Goal: Information Seeking & Learning: Learn about a topic

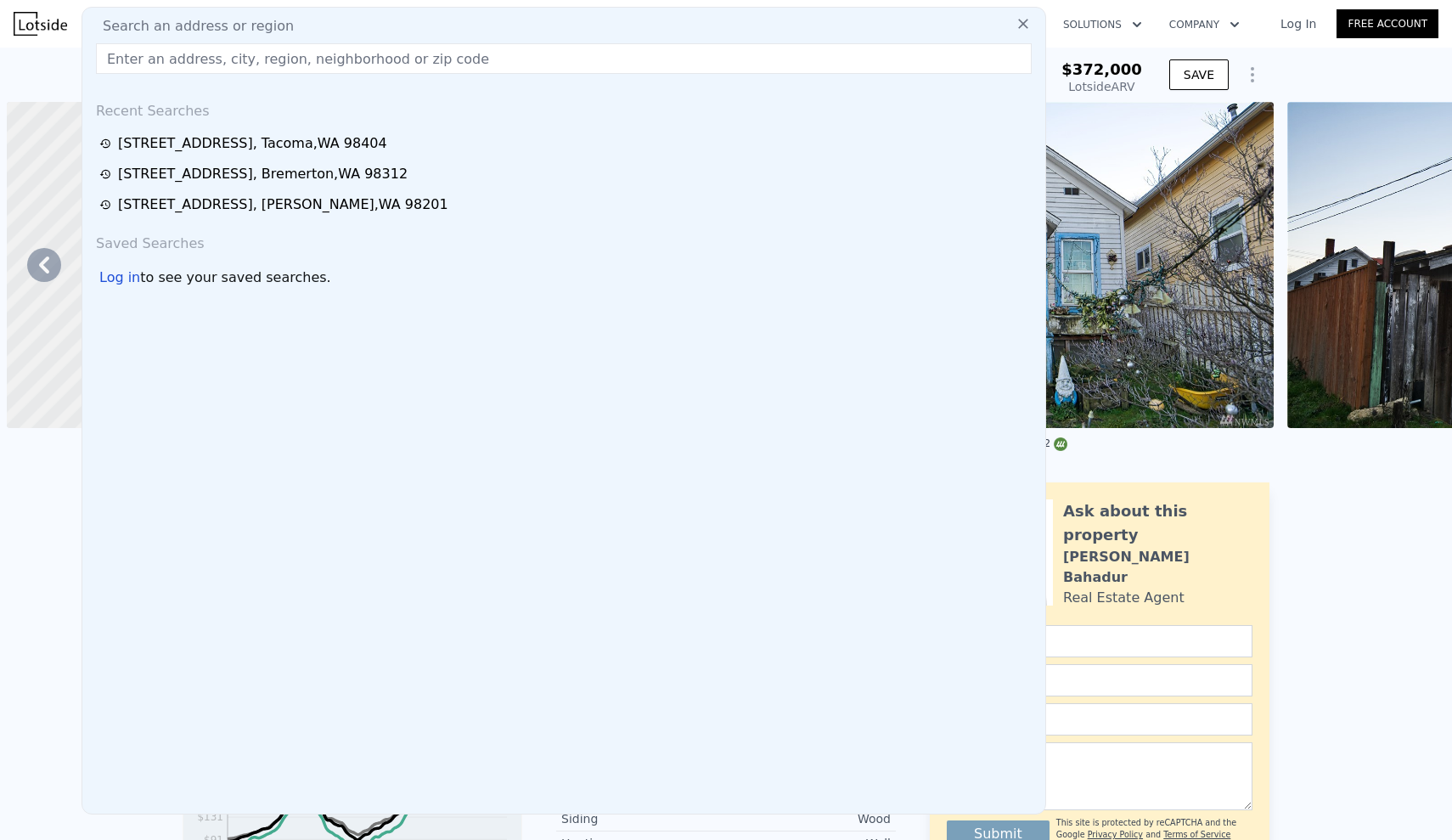
scroll to position [0, 332]
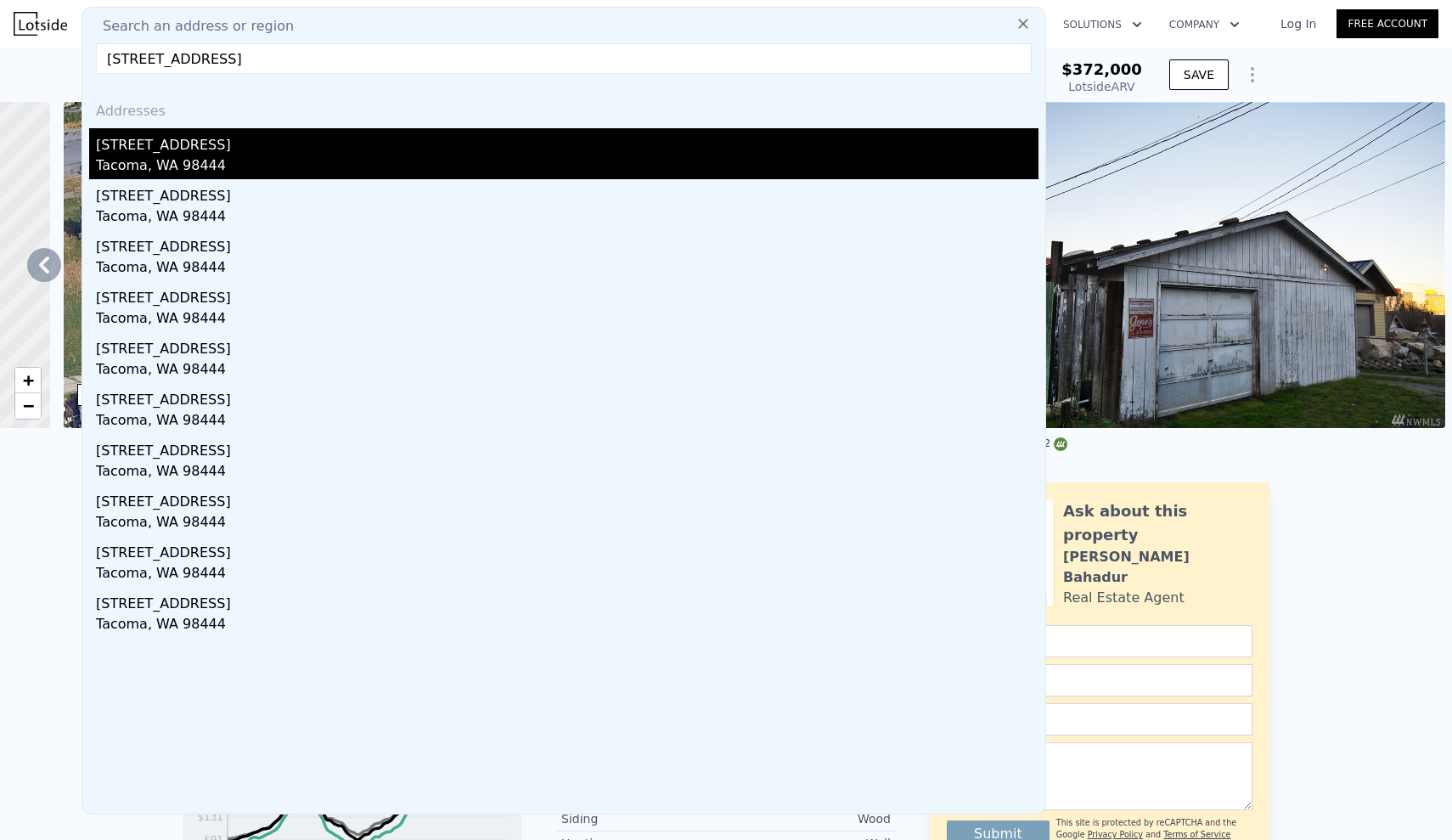
type input "[STREET_ADDRESS]"
click at [254, 132] on div "[STREET_ADDRESS]" at bounding box center [567, 141] width 942 height 27
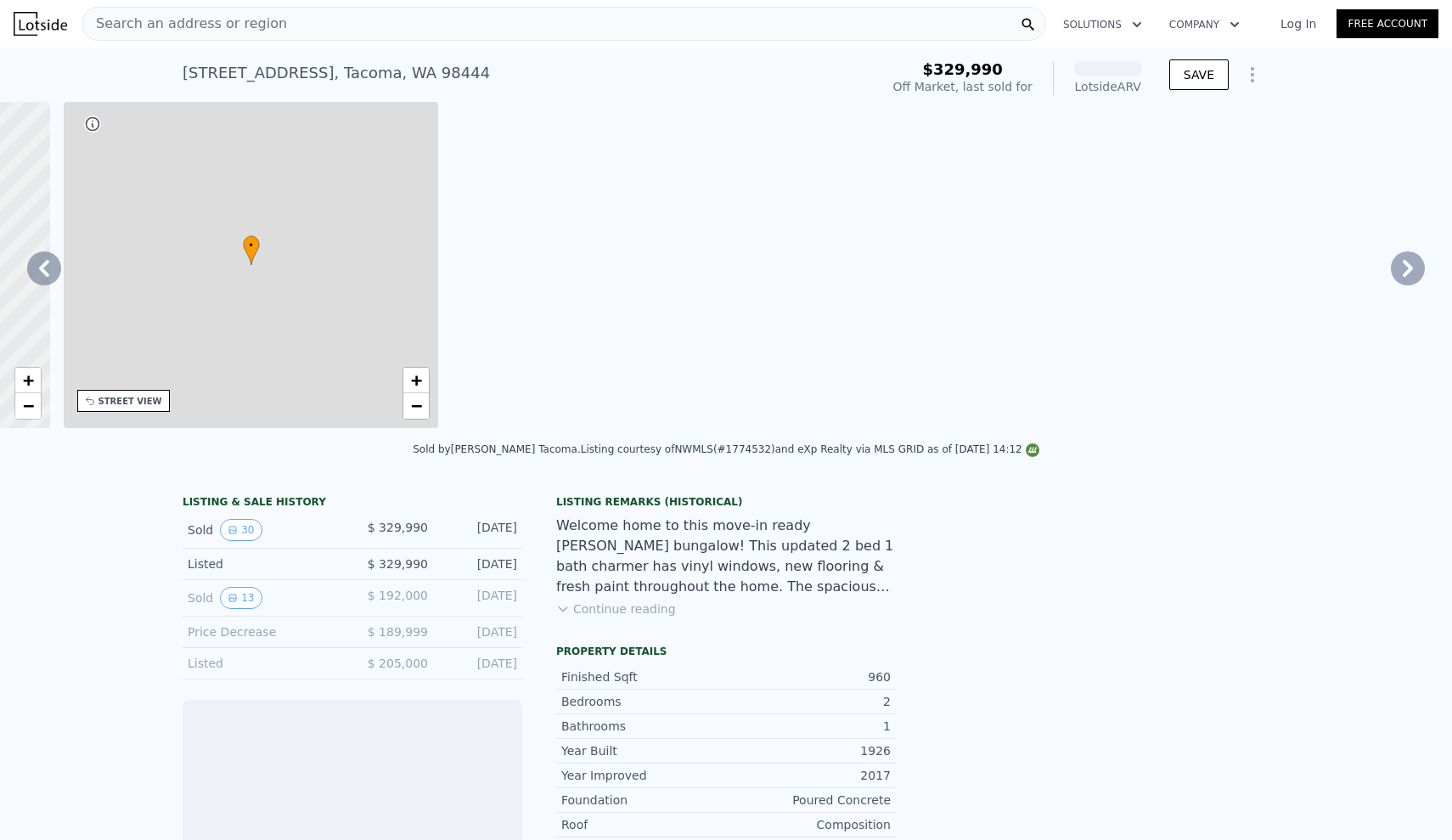
scroll to position [0, 396]
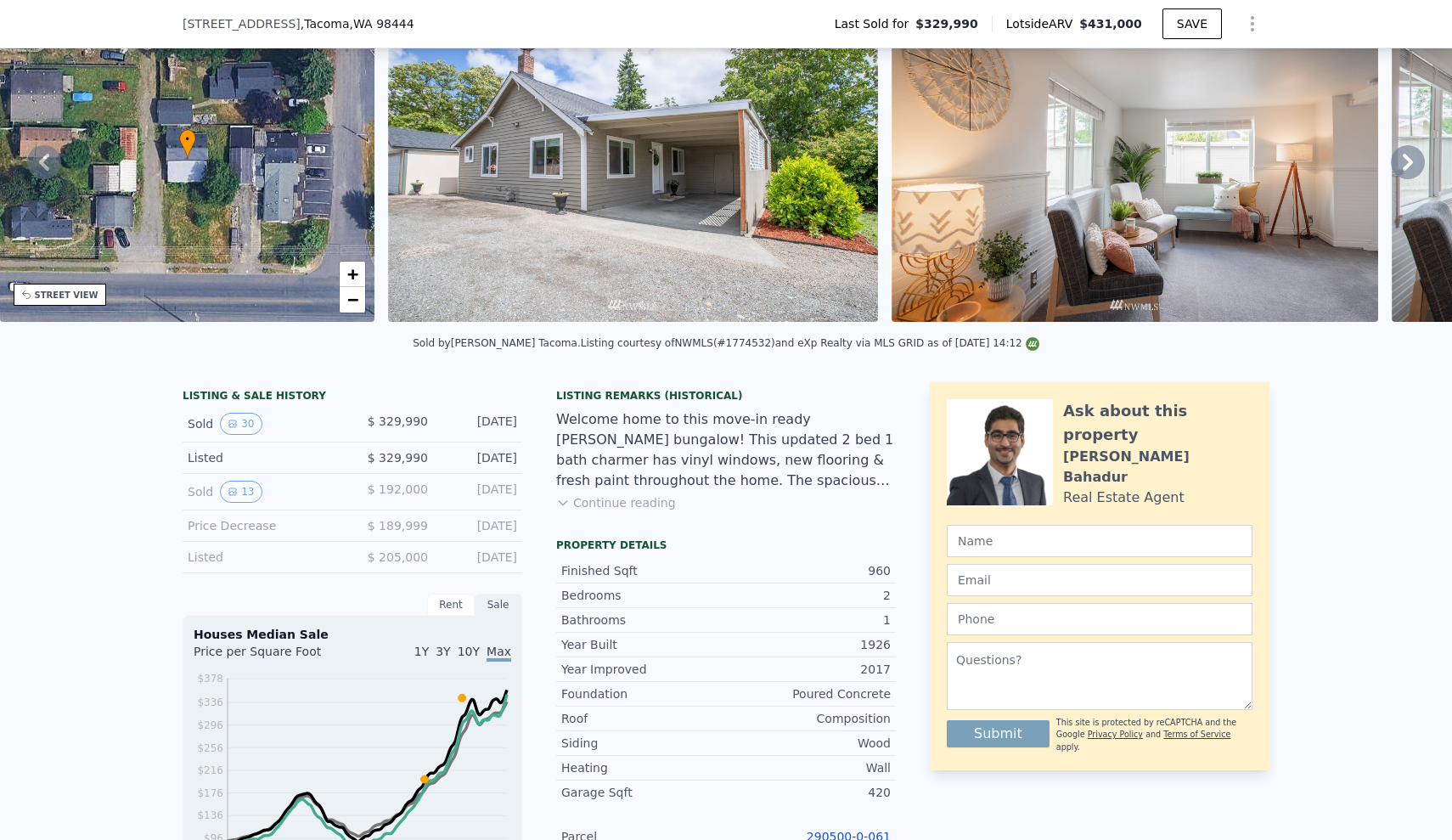
scroll to position [-26, 0]
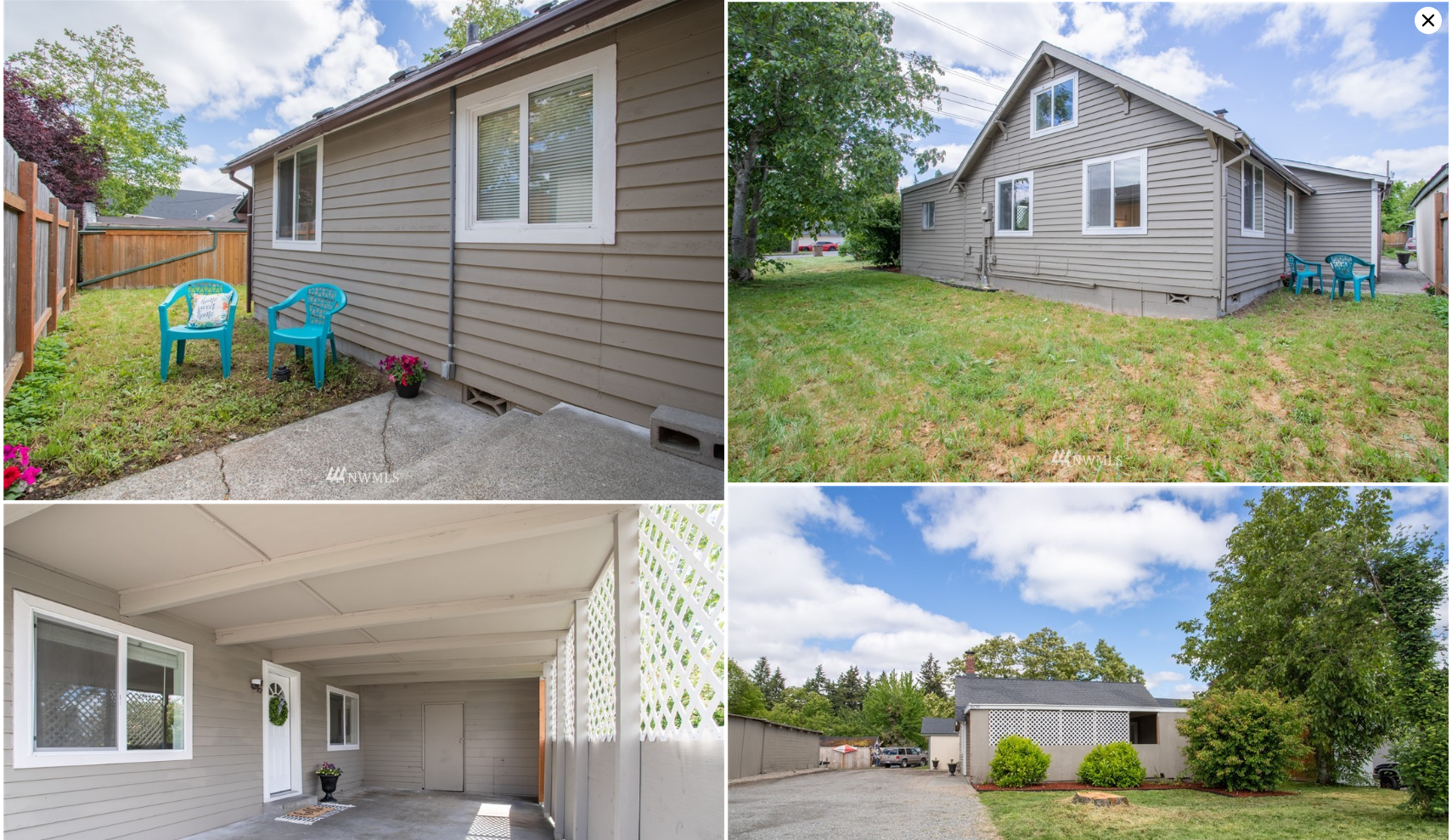
scroll to position [6430, 0]
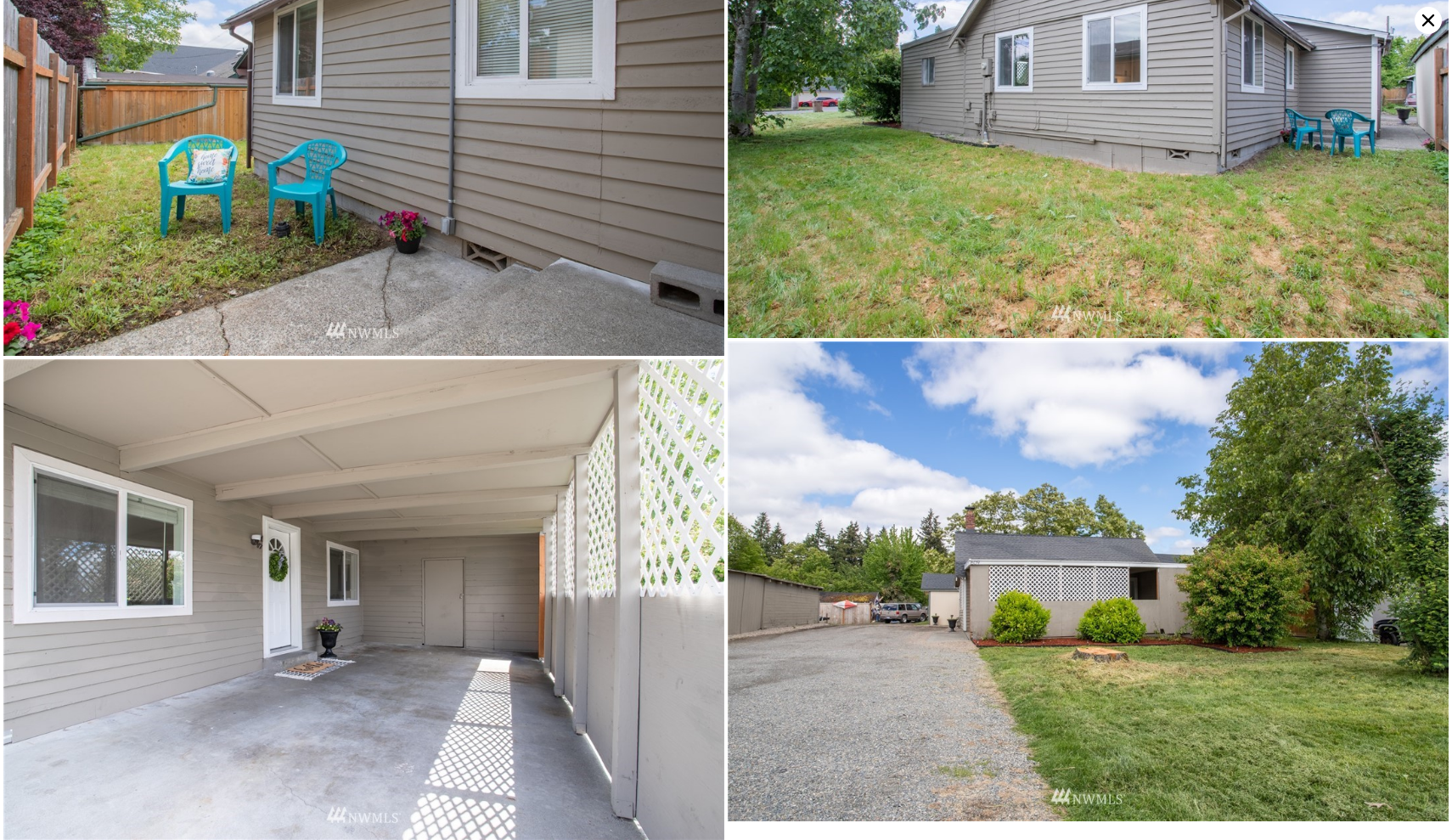
click at [1427, 27] on icon at bounding box center [1428, 20] width 27 height 27
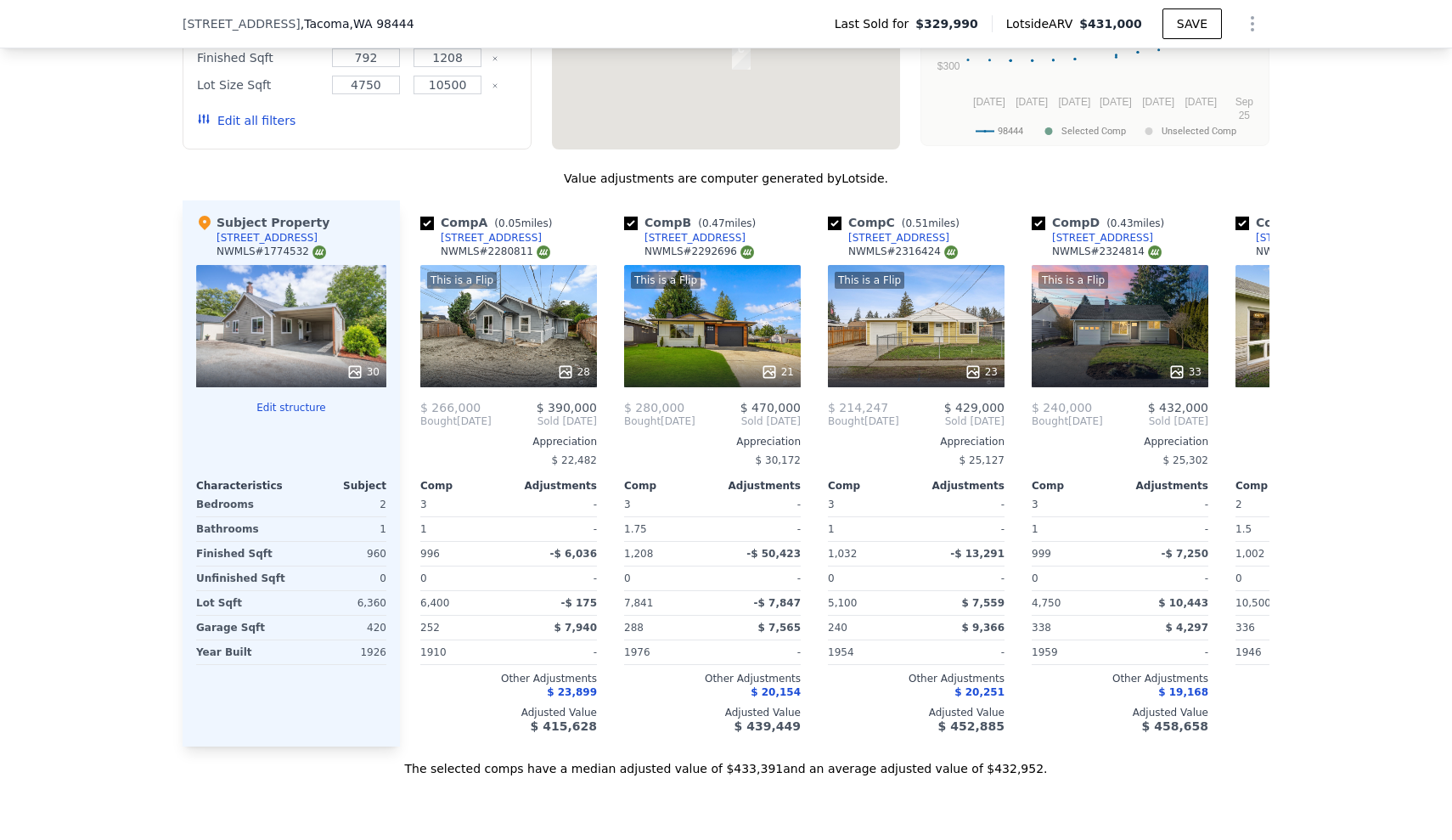
scroll to position [1865, 0]
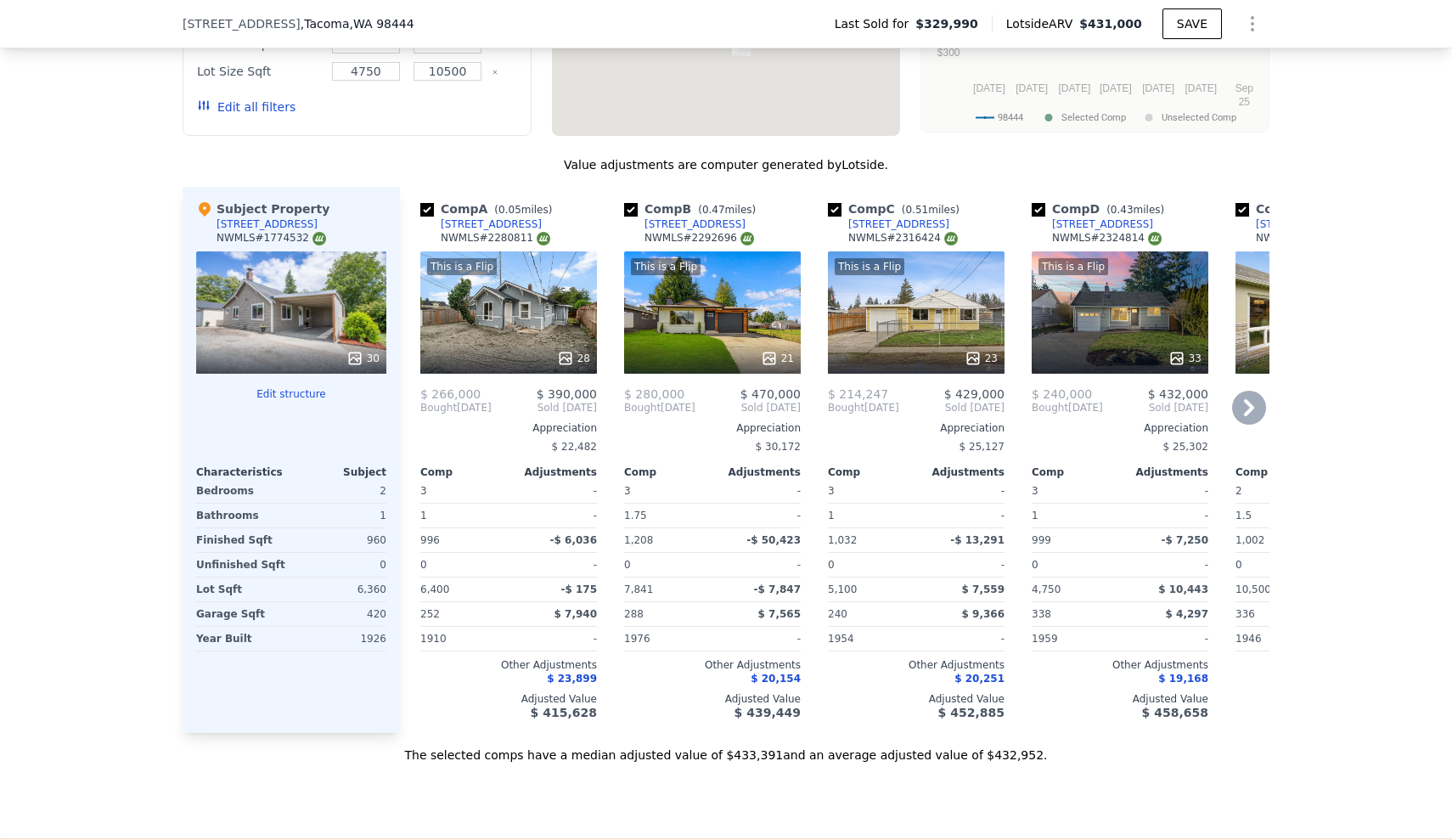
click at [1241, 407] on icon at bounding box center [1248, 407] width 34 height 34
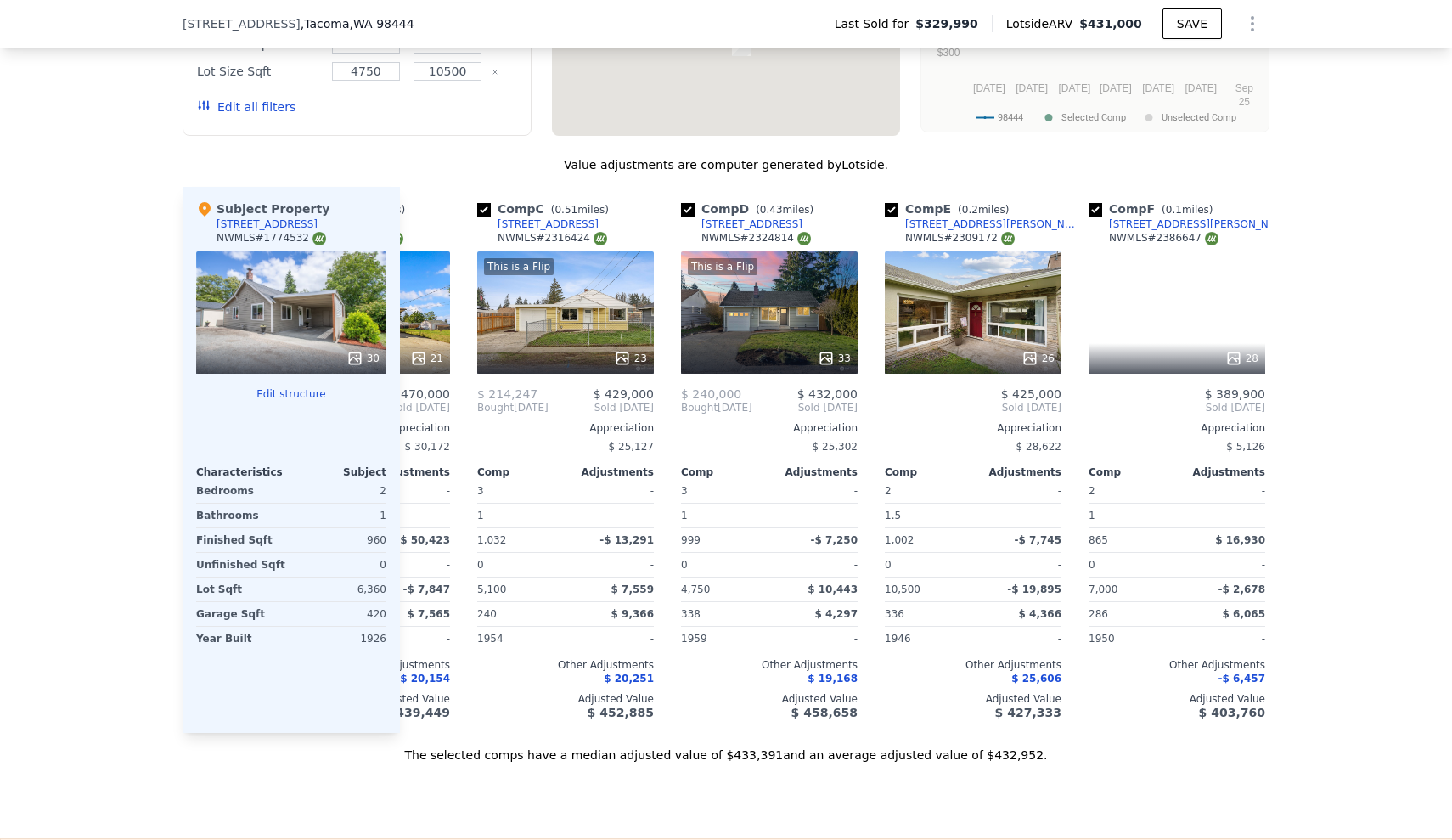
scroll to position [0, 407]
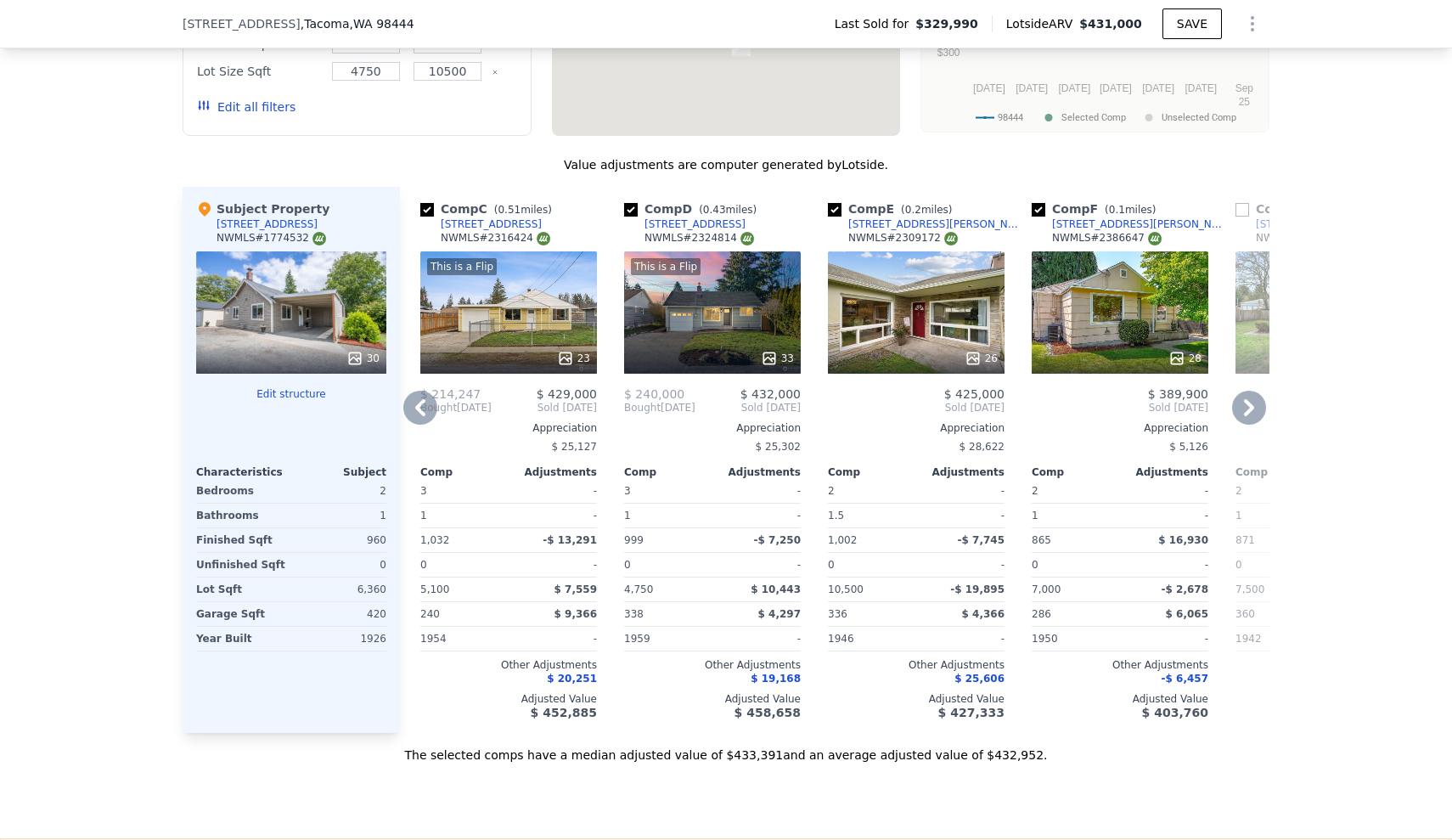
click at [1241, 407] on icon at bounding box center [1248, 407] width 34 height 34
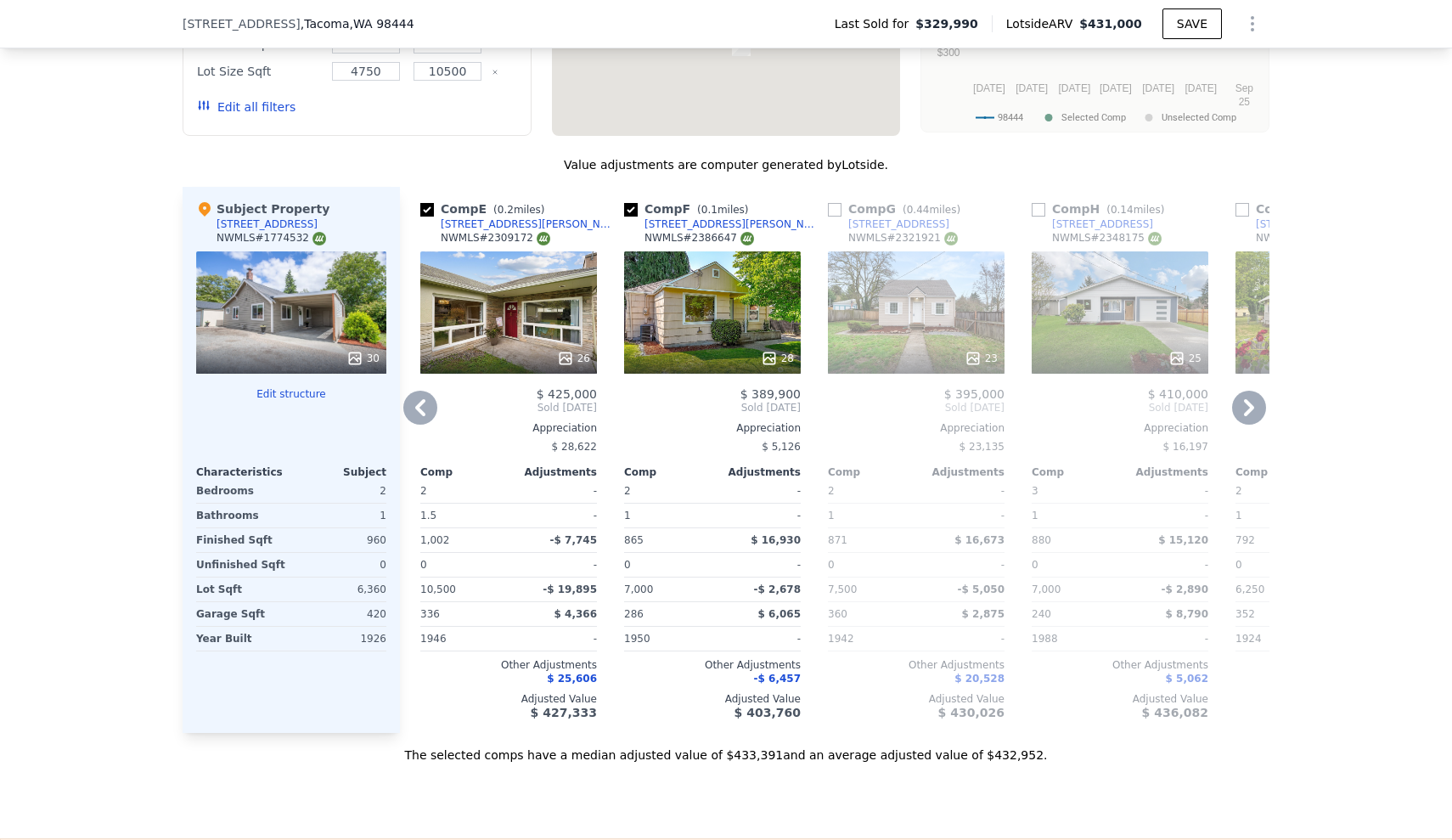
click at [1241, 407] on icon at bounding box center [1248, 407] width 34 height 34
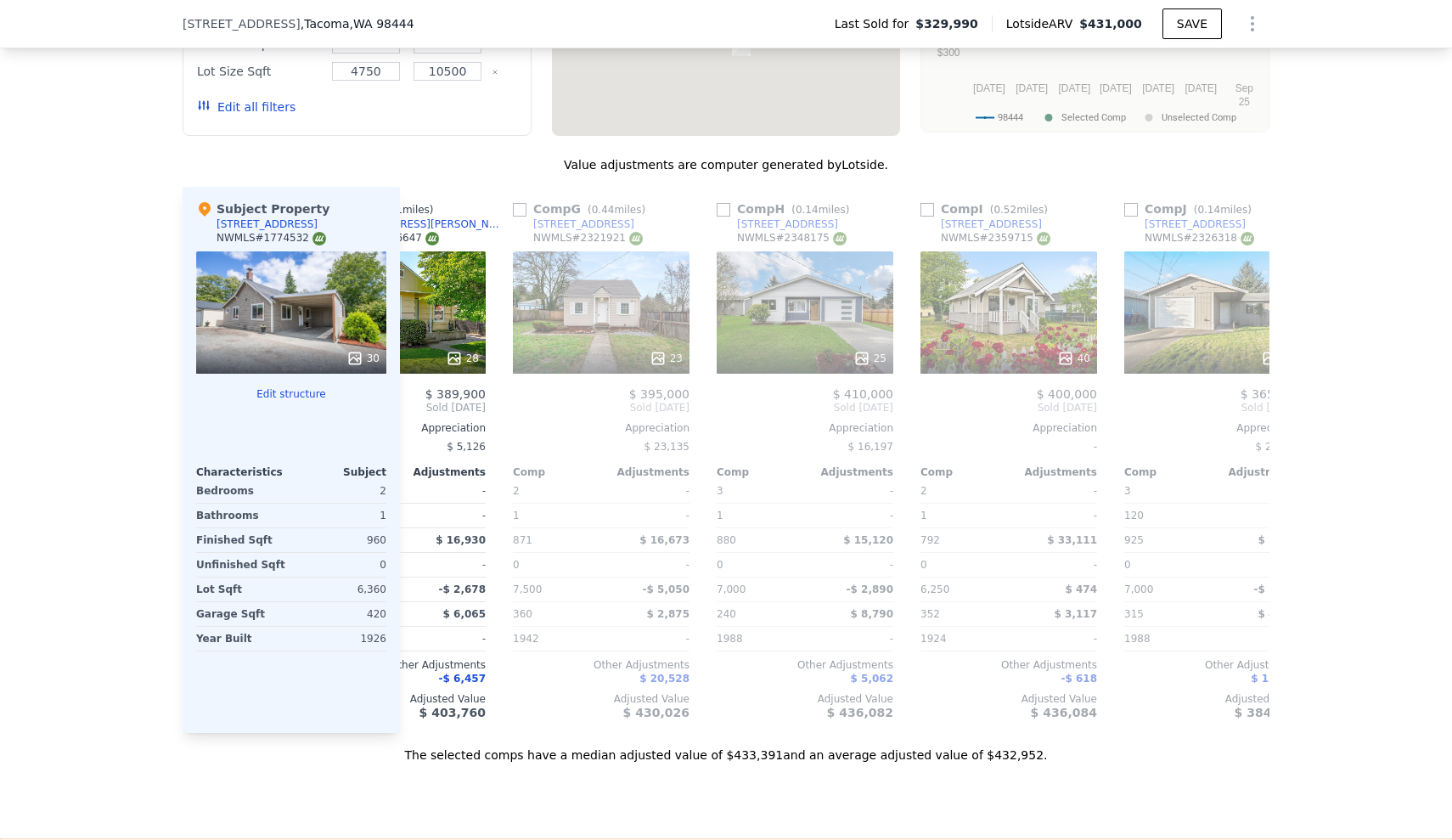
scroll to position [0, 1223]
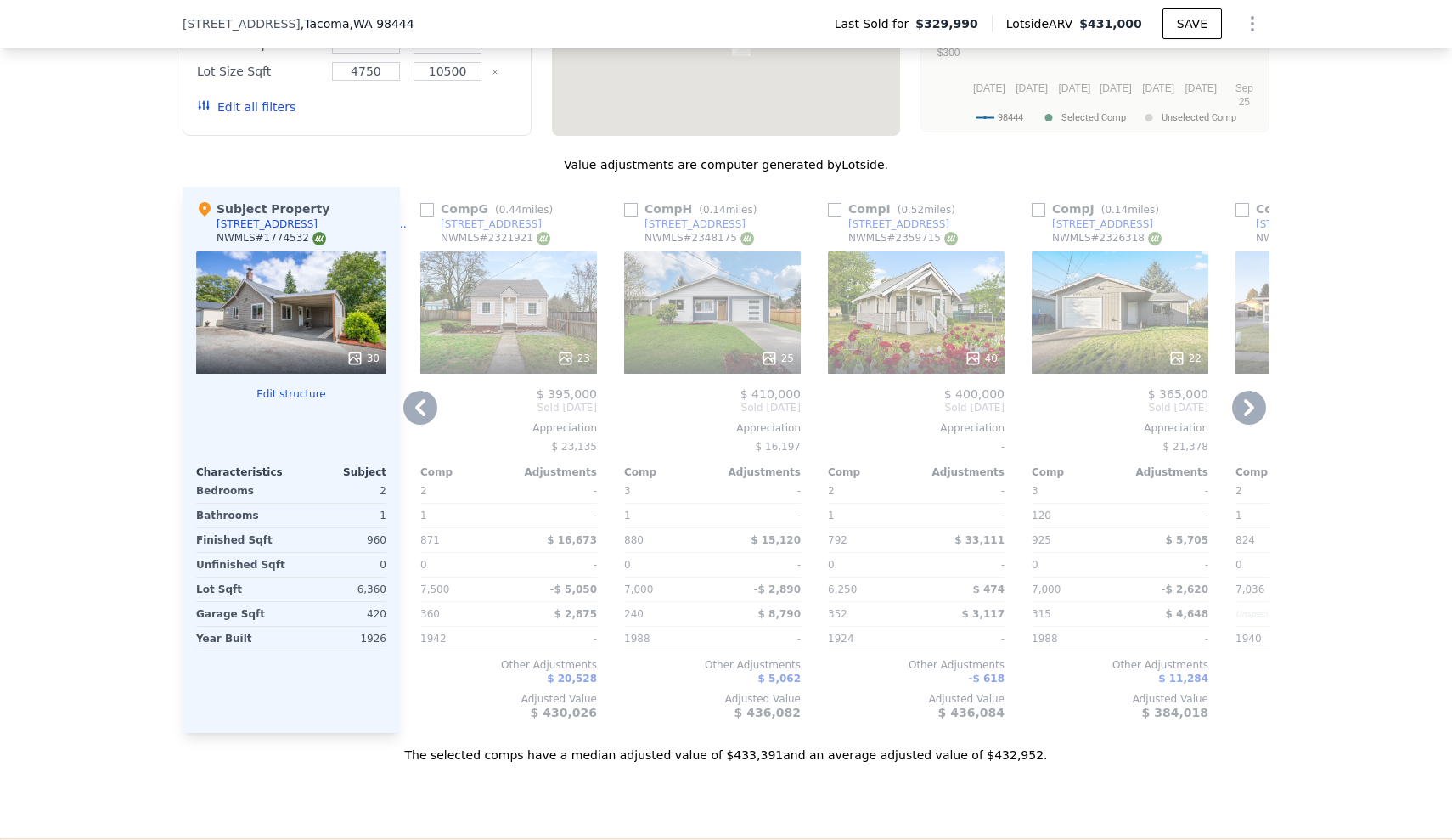
click at [1244, 413] on icon at bounding box center [1248, 407] width 34 height 34
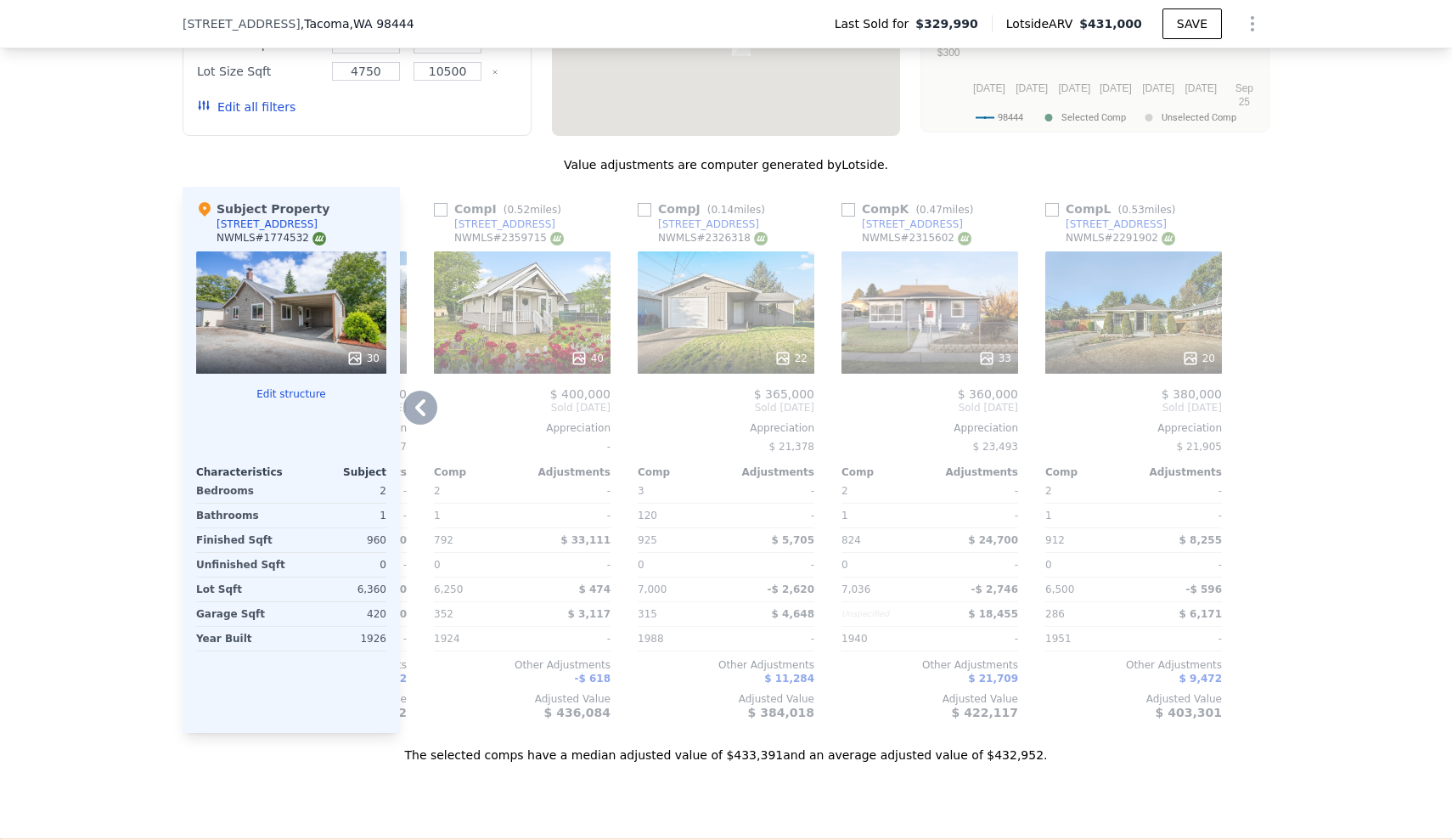
click at [1244, 413] on div at bounding box center [1255, 460] width 27 height 546
click at [414, 412] on icon at bounding box center [420, 407] width 34 height 34
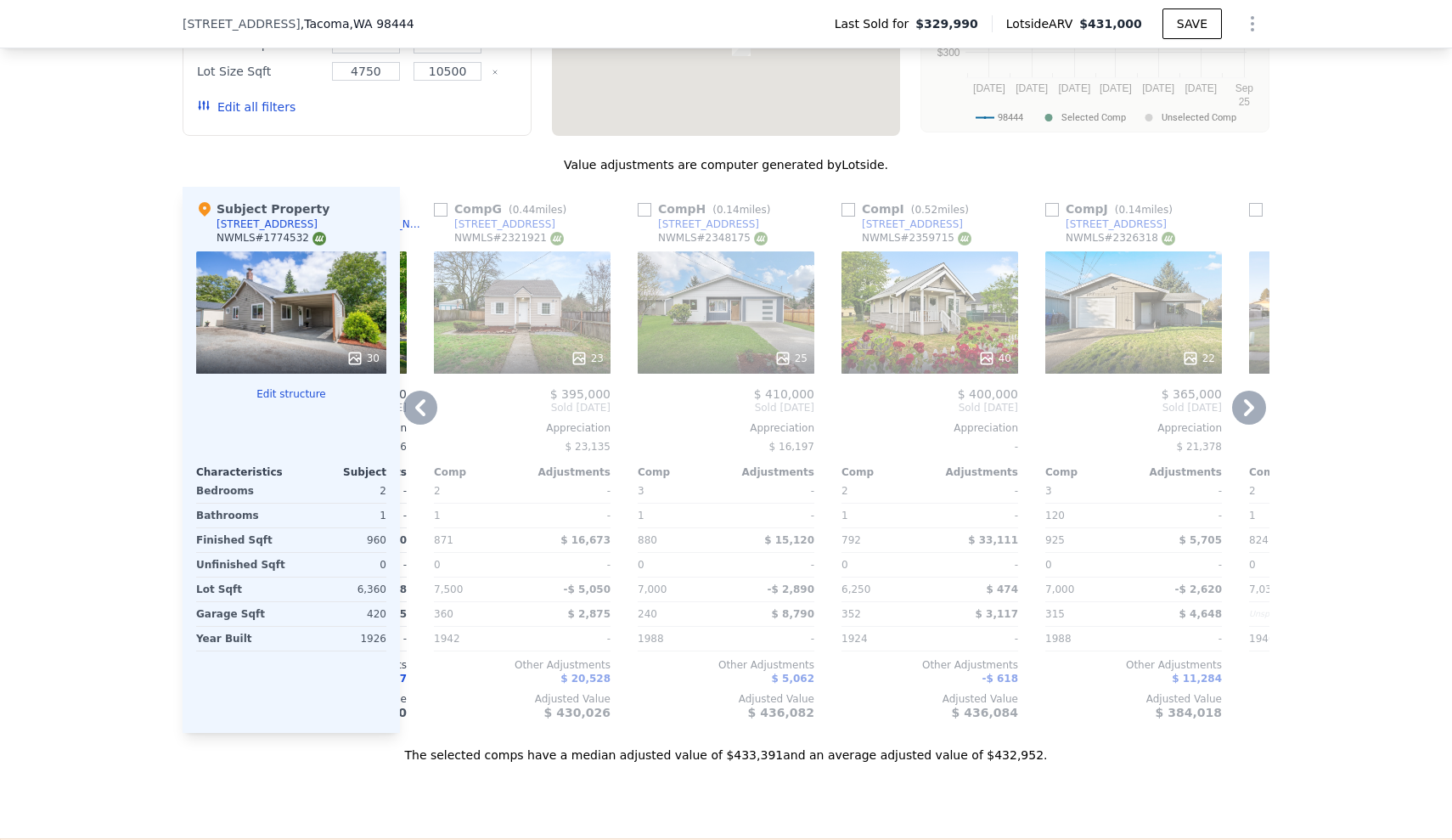
click at [425, 407] on icon at bounding box center [420, 407] width 34 height 34
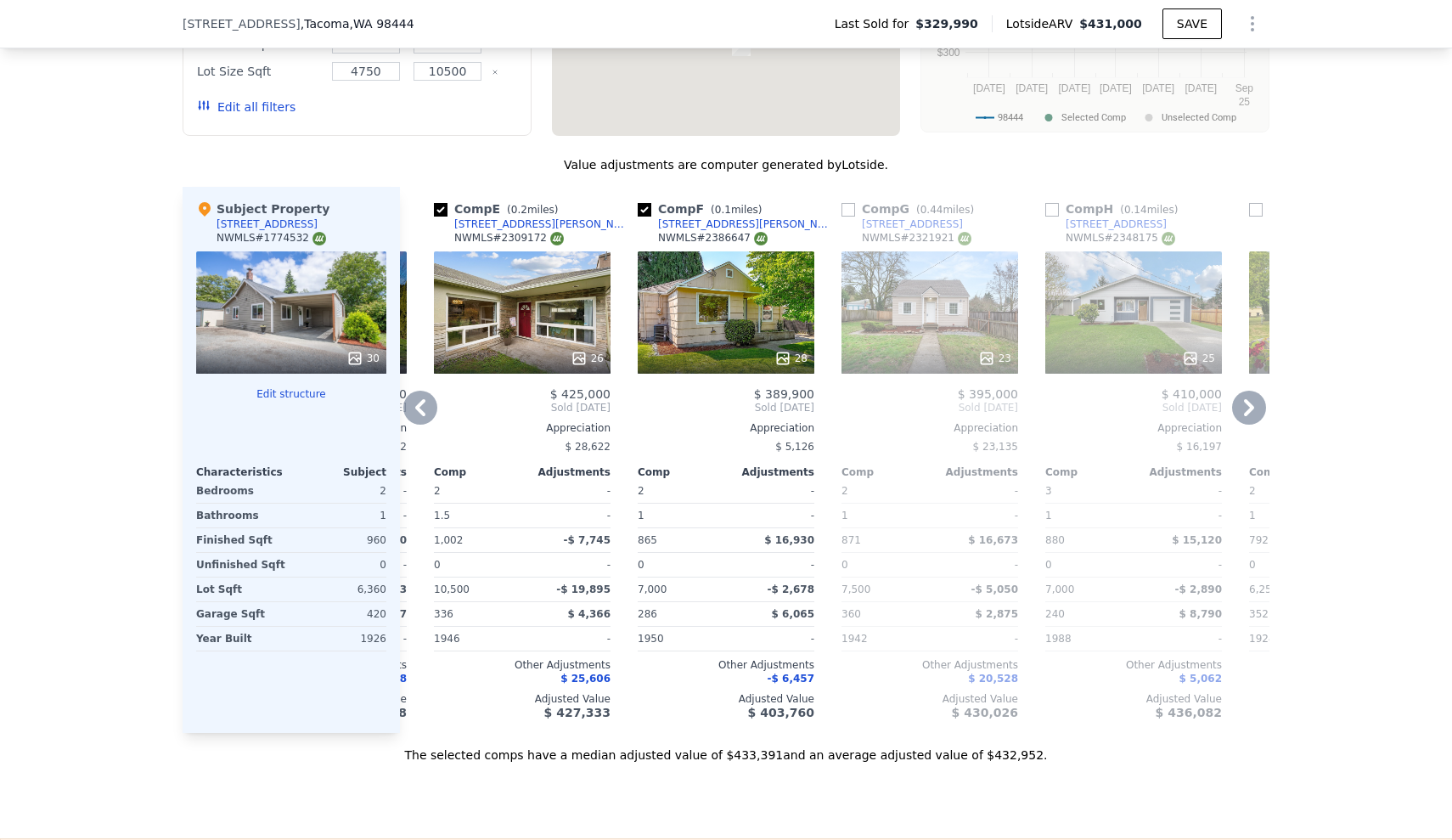
click at [425, 407] on icon at bounding box center [420, 407] width 34 height 34
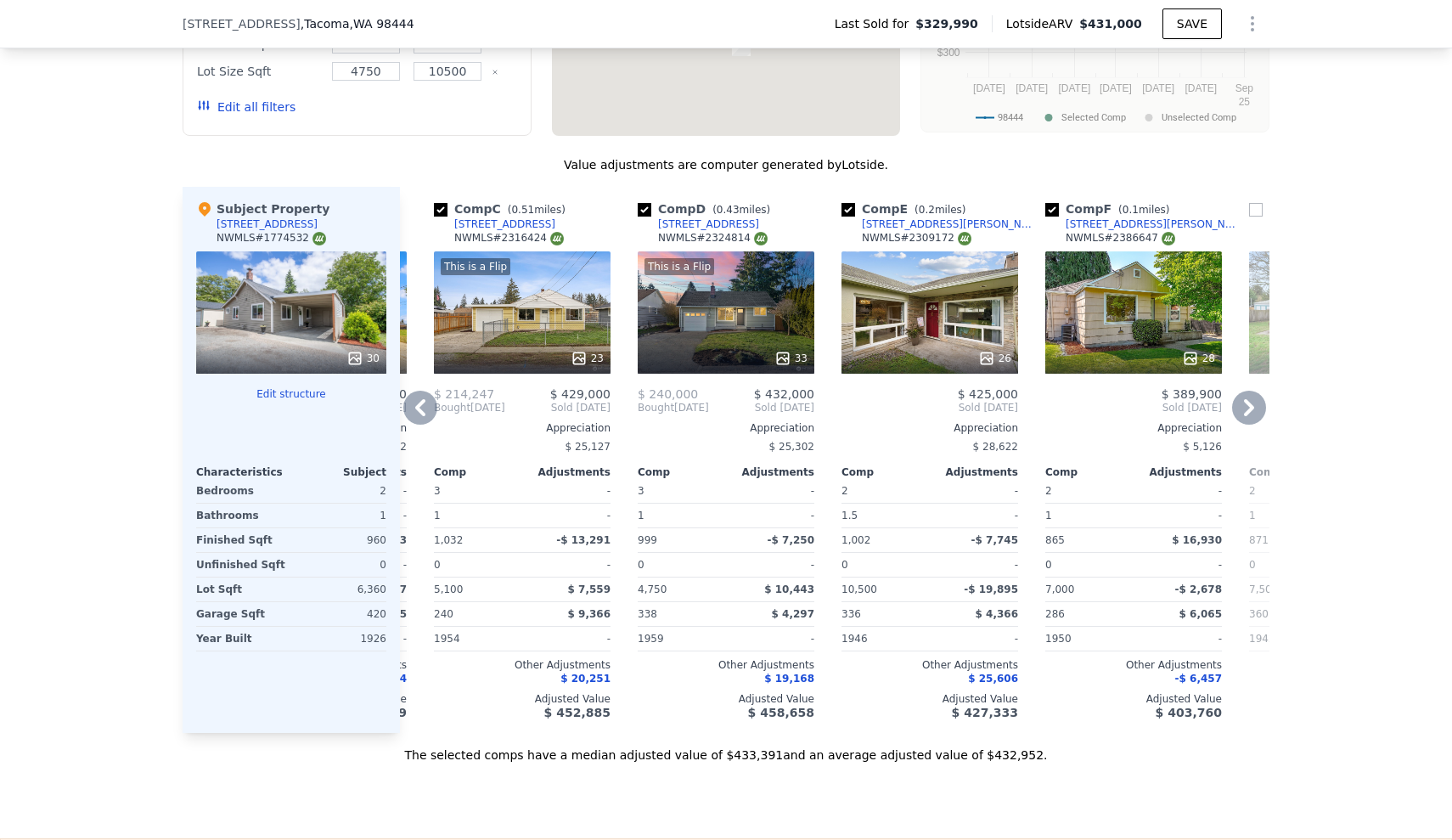
click at [425, 411] on icon at bounding box center [420, 407] width 34 height 34
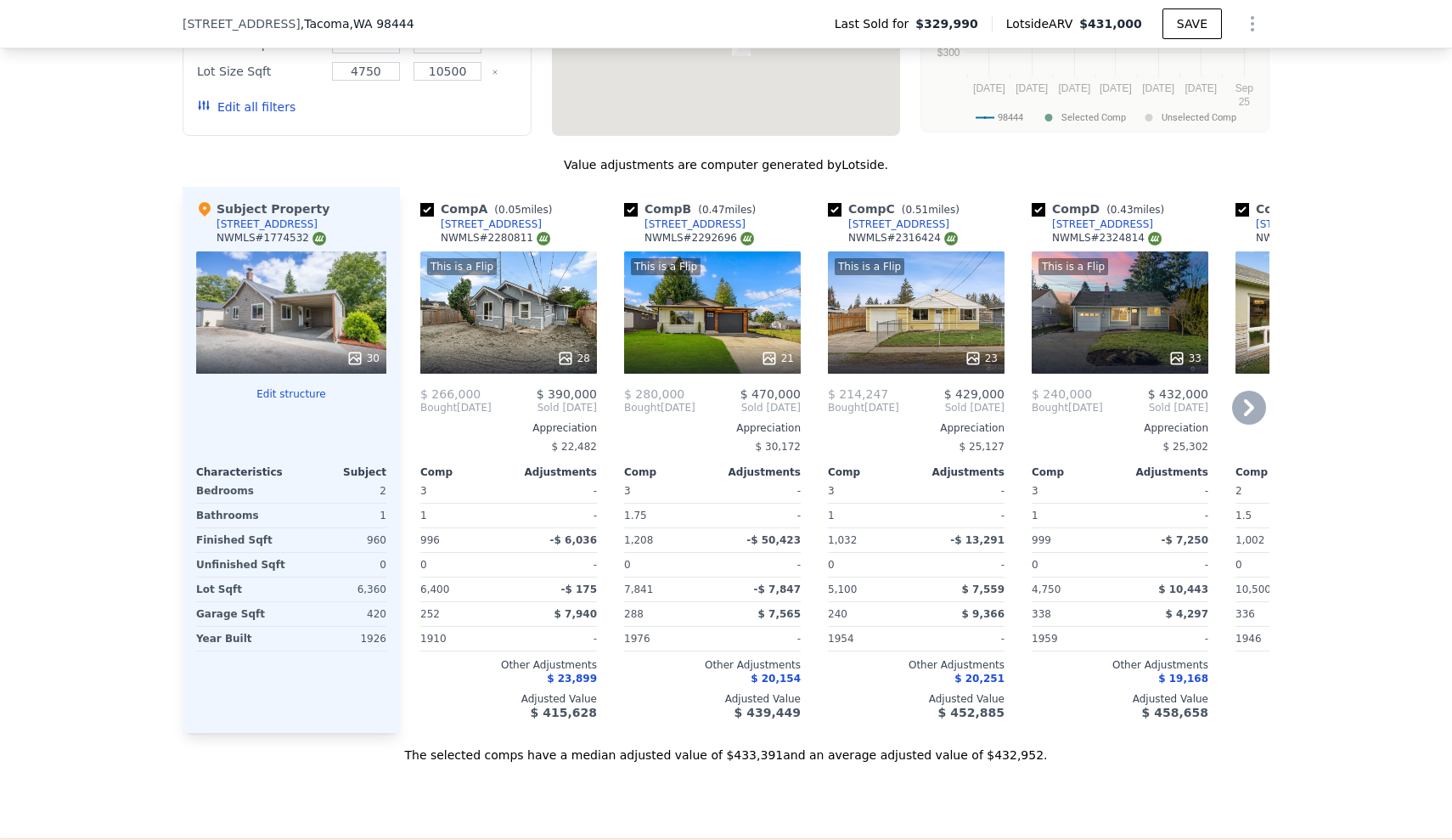
click at [138, 420] on div "We found 12 sales that match your search Listings provided by NWMLS Filters Map…" at bounding box center [726, 277] width 1452 height 974
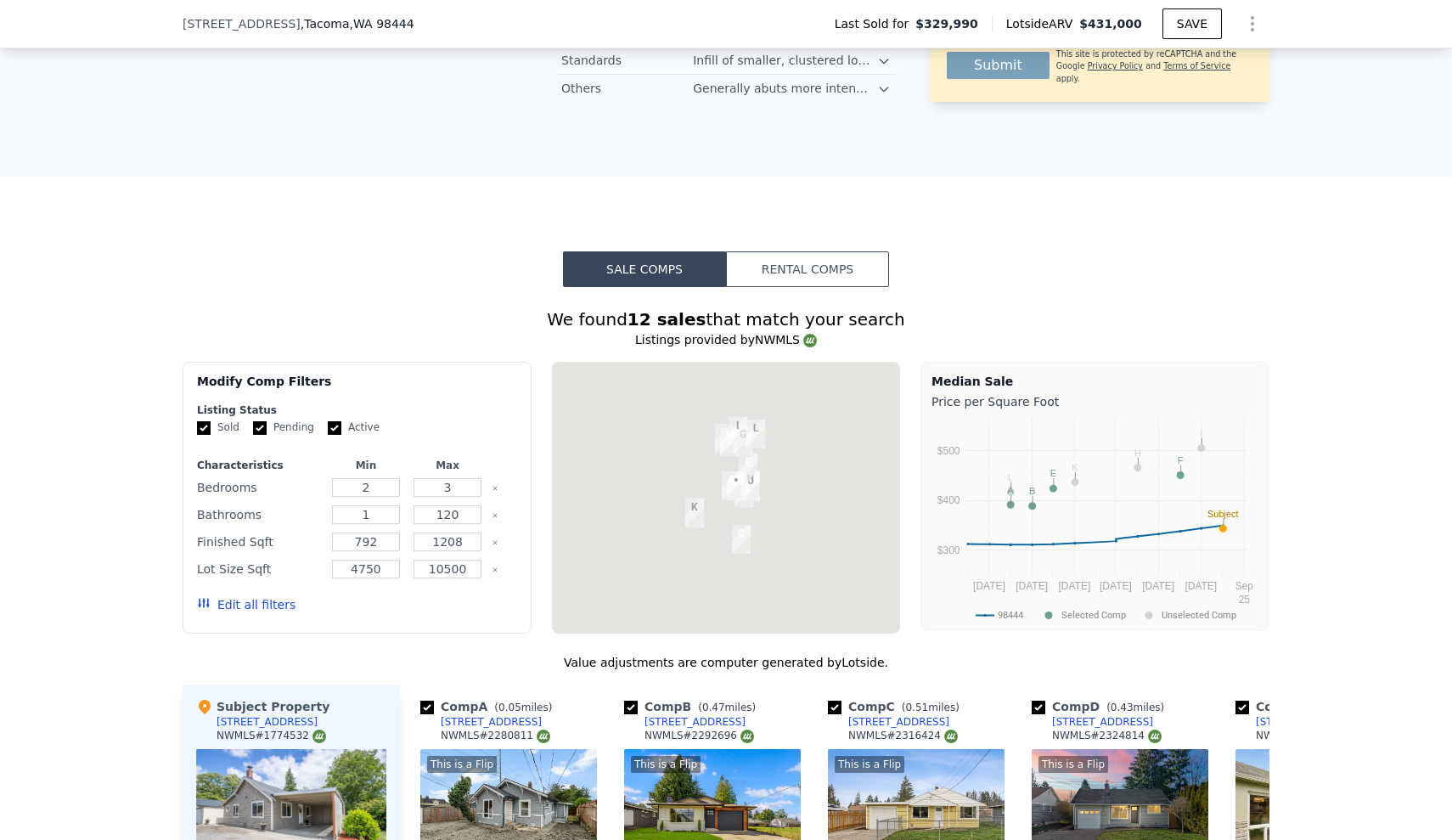
scroll to position [1348, 0]
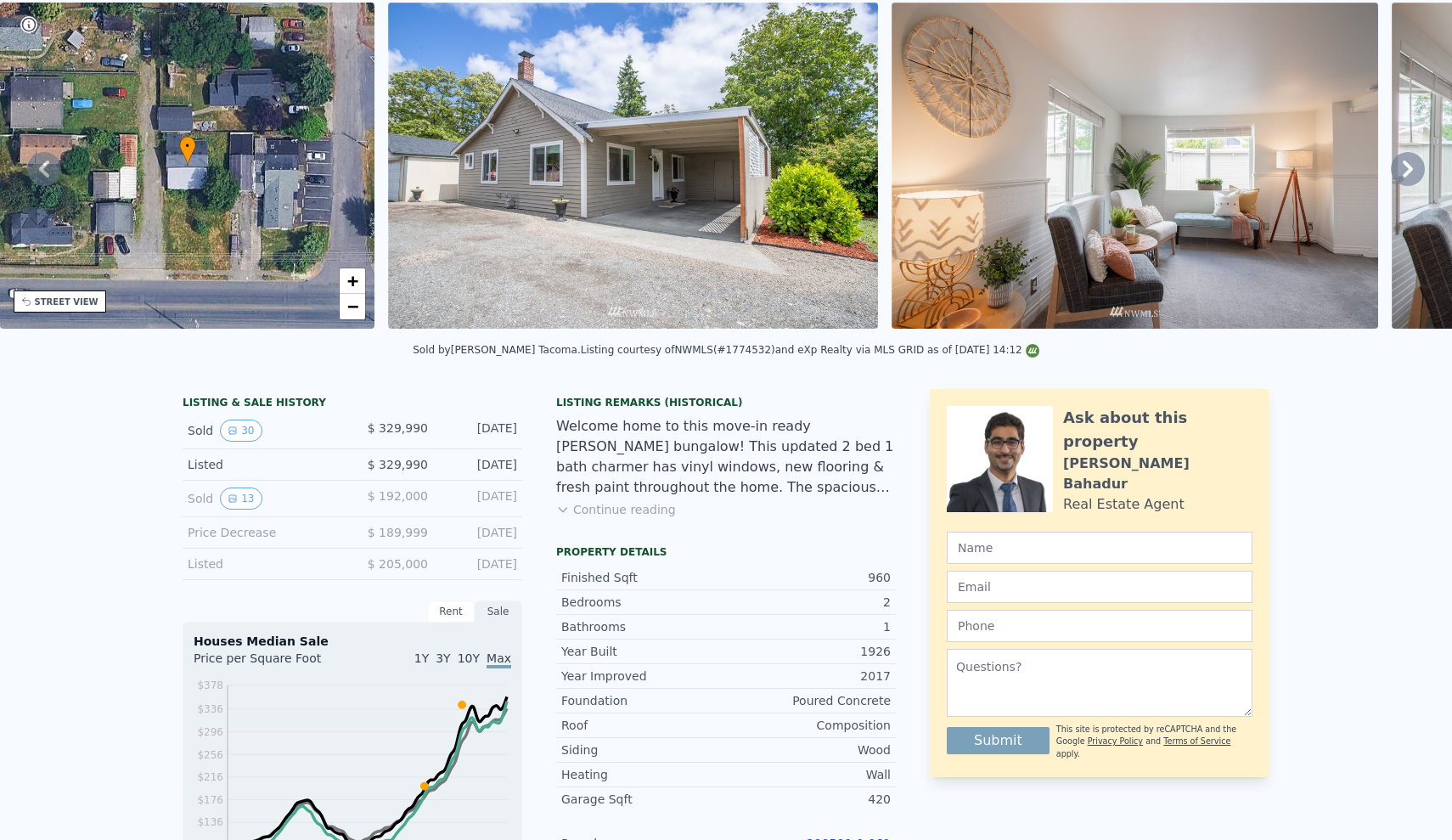
scroll to position [-26, 0]
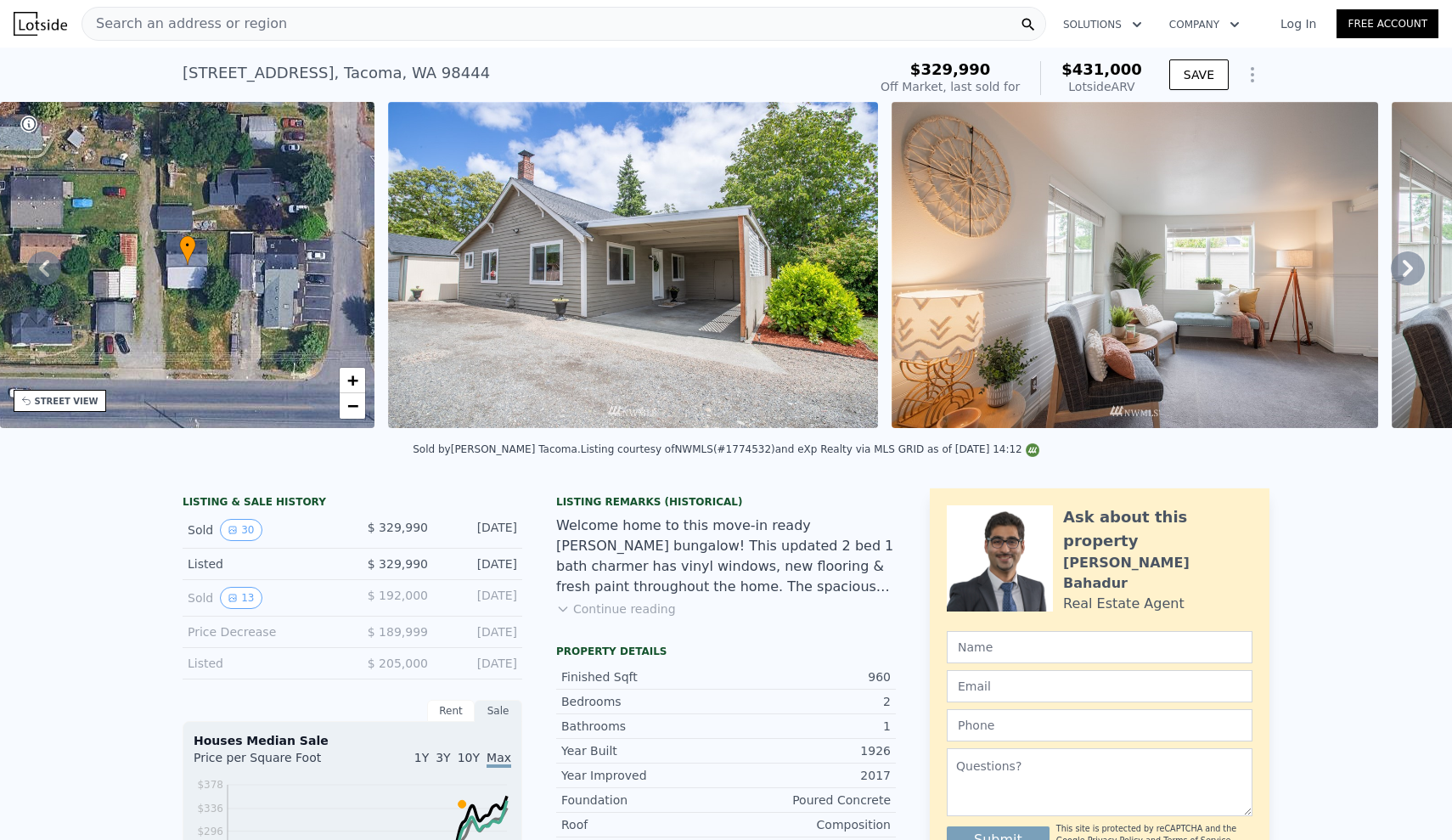
click at [206, 18] on div "Search an address or region Solutions Company Open main menu Log In Free Accoun…" at bounding box center [726, 420] width 1452 height 840
click at [290, 21] on div "Search an address or region Solutions Company Open main menu Log In Free Accoun…" at bounding box center [726, 420] width 1452 height 840
click at [218, 13] on div "Search an address or region" at bounding box center [185, 23] width 205 height 32
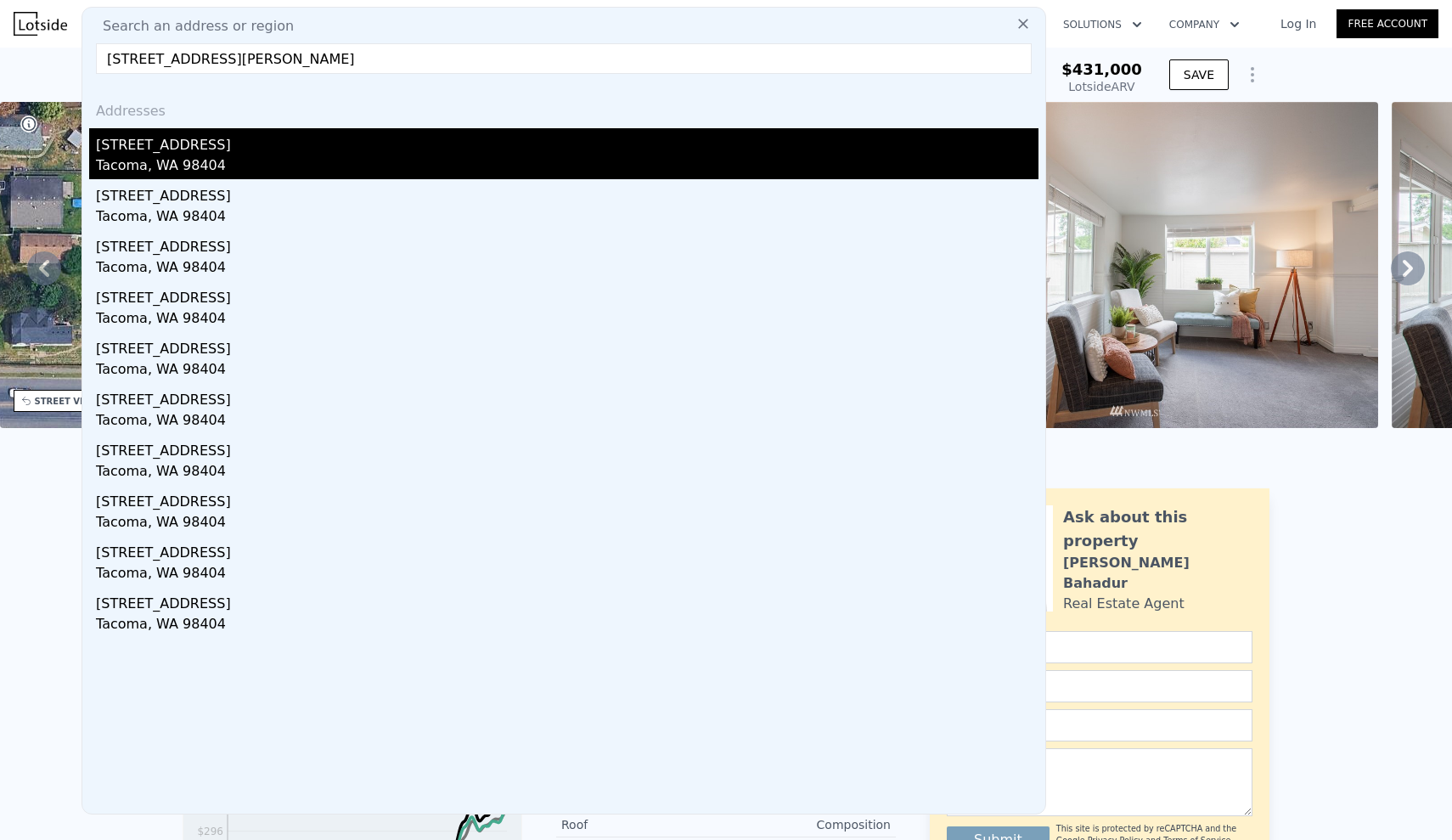
type input "[STREET_ADDRESS][PERSON_NAME]"
click at [292, 153] on div "[STREET_ADDRESS]" at bounding box center [567, 141] width 942 height 27
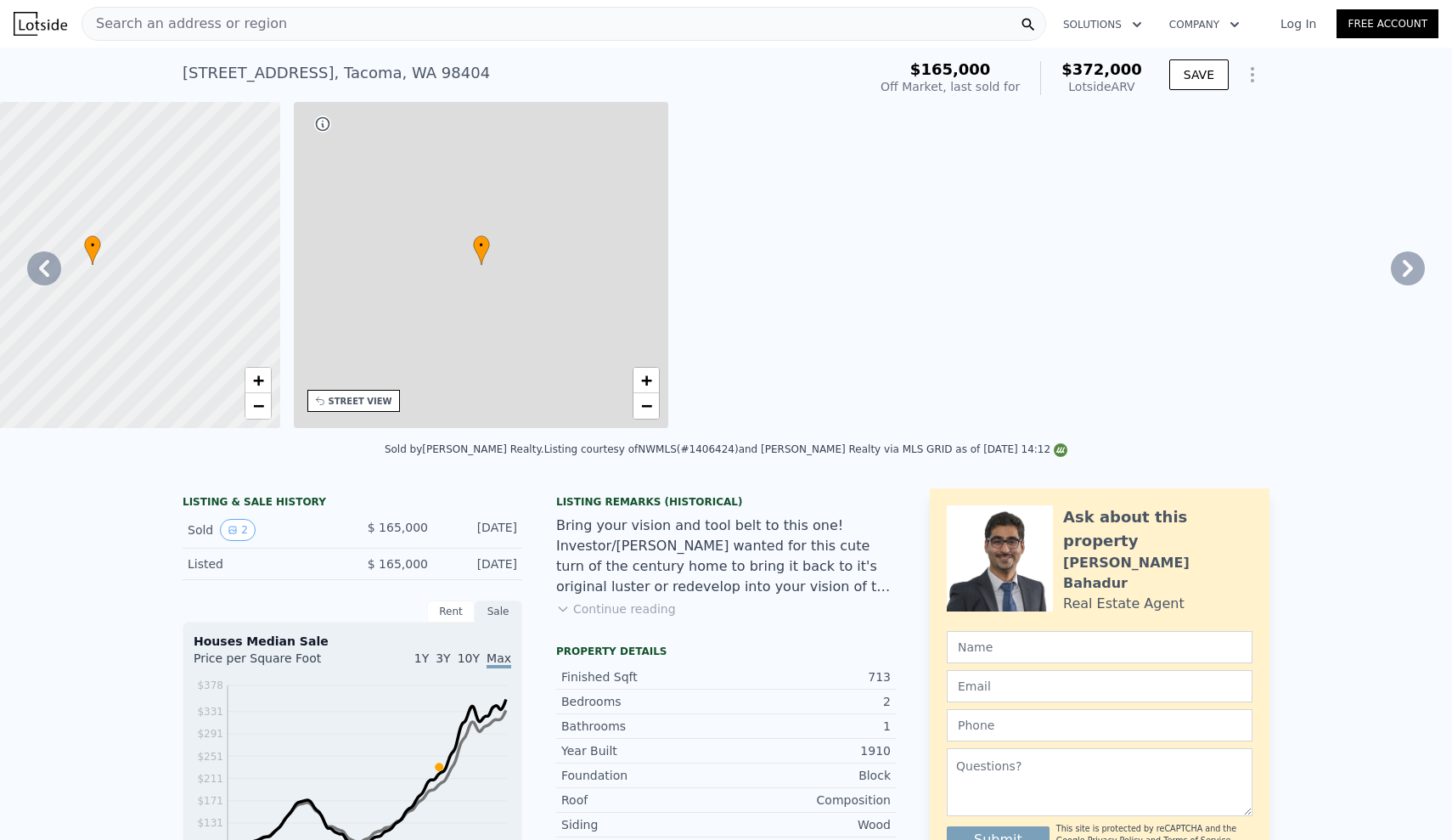
type input "$ 372,000"
type input "1"
type input "4"
type input "1"
type input "570"
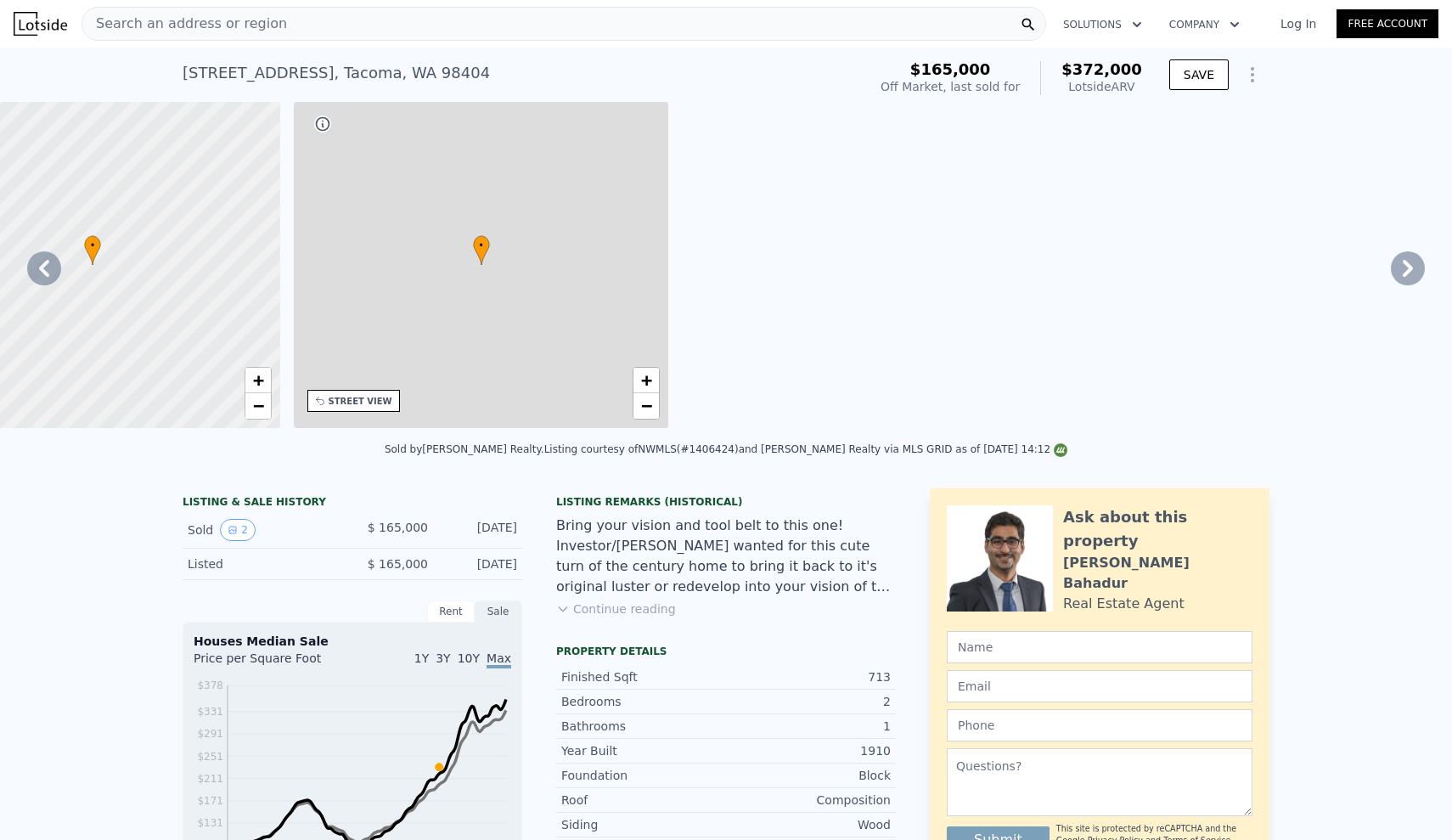
type input "984"
type input "3000"
type input "7405"
type input "$ 168,023"
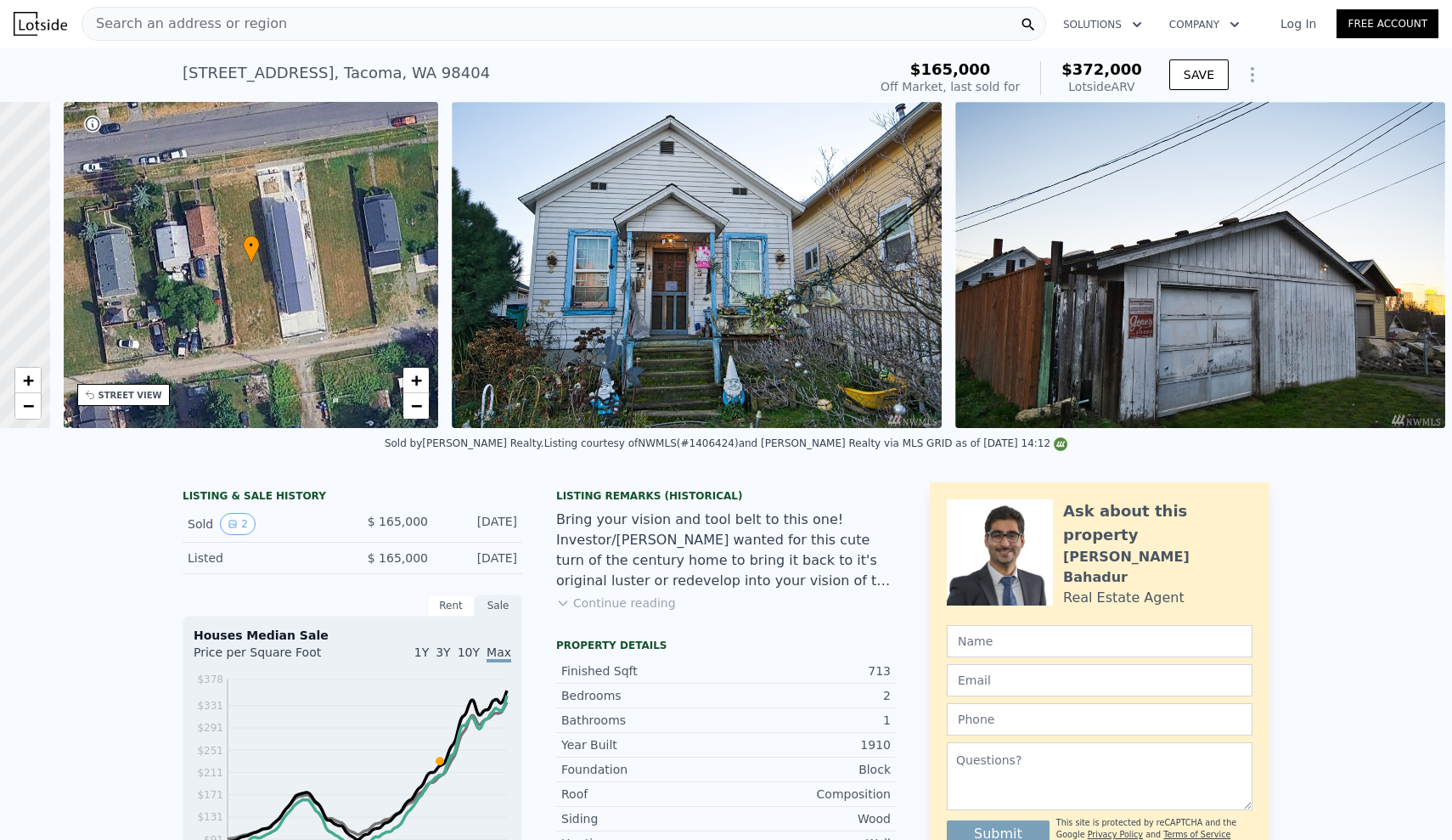
scroll to position [0, 332]
click at [55, 690] on div "LISTING & SALE HISTORY Sold 2 $ 165,000 [DATE] Listed $ 165,000 [DATE] Rent Sal…" at bounding box center [726, 814] width 1452 height 691
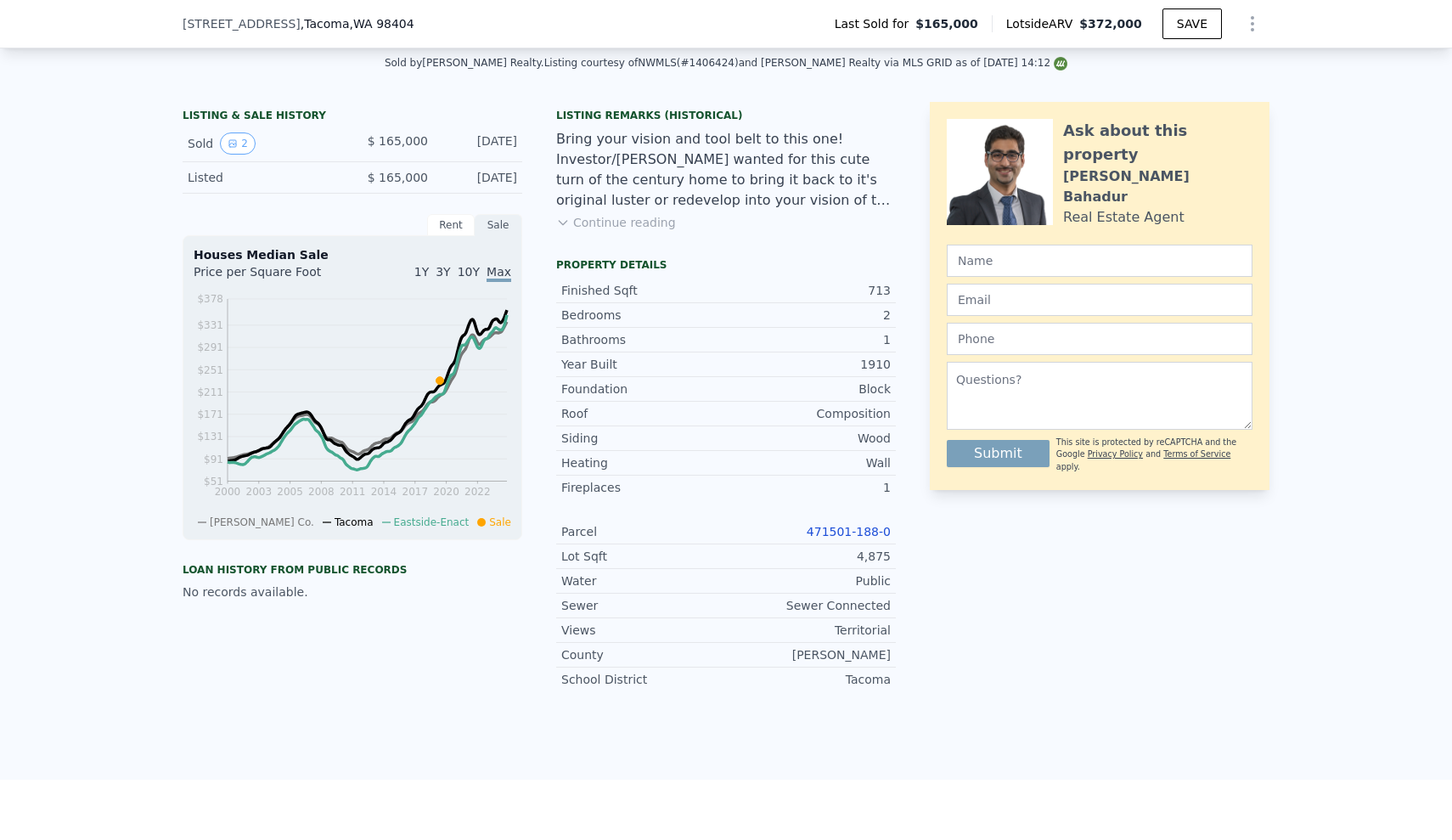
scroll to position [377, 0]
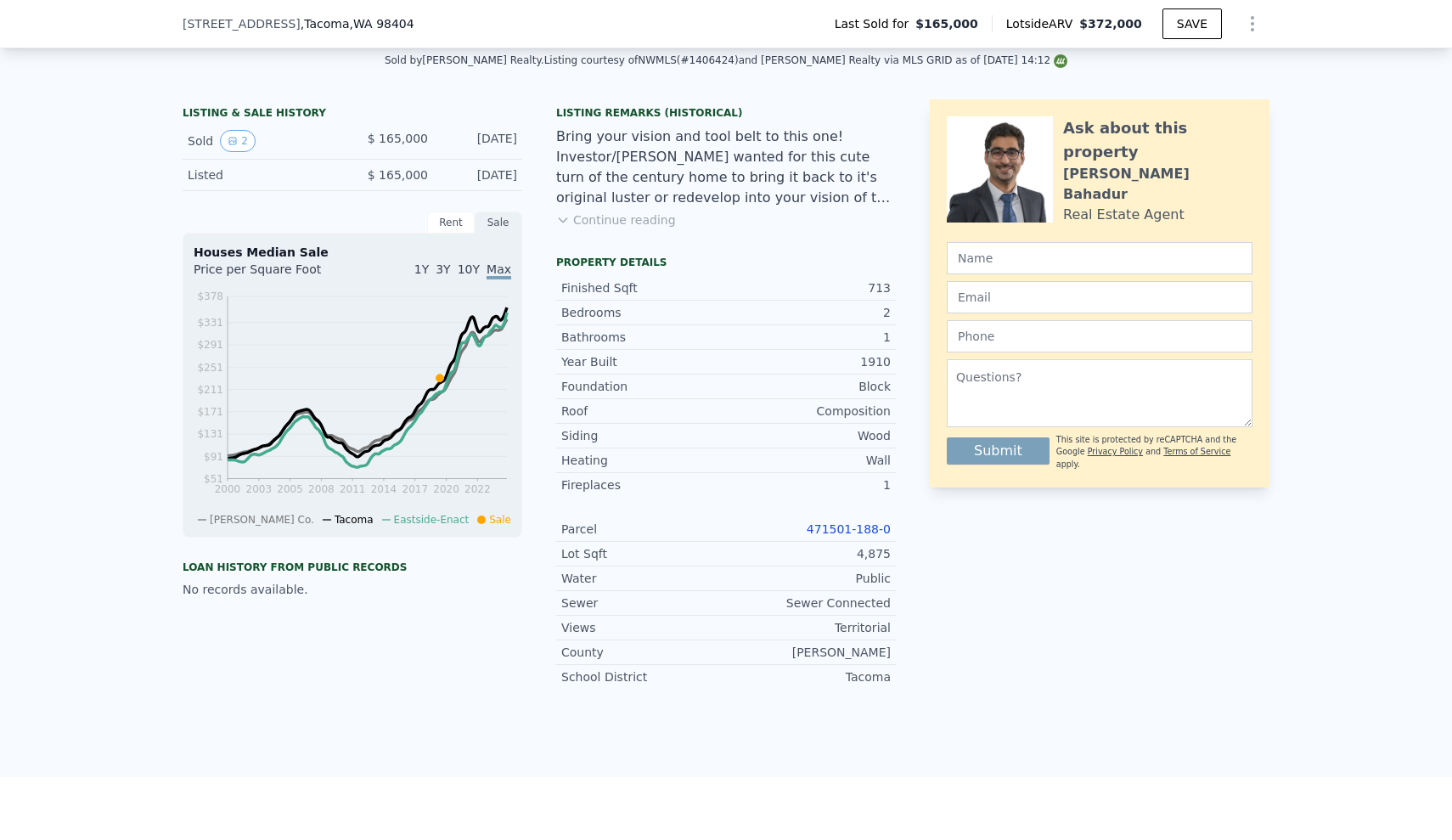
click at [859, 532] on link "471501-188-0" at bounding box center [849, 529] width 84 height 14
